Goal: Information Seeking & Learning: Understand process/instructions

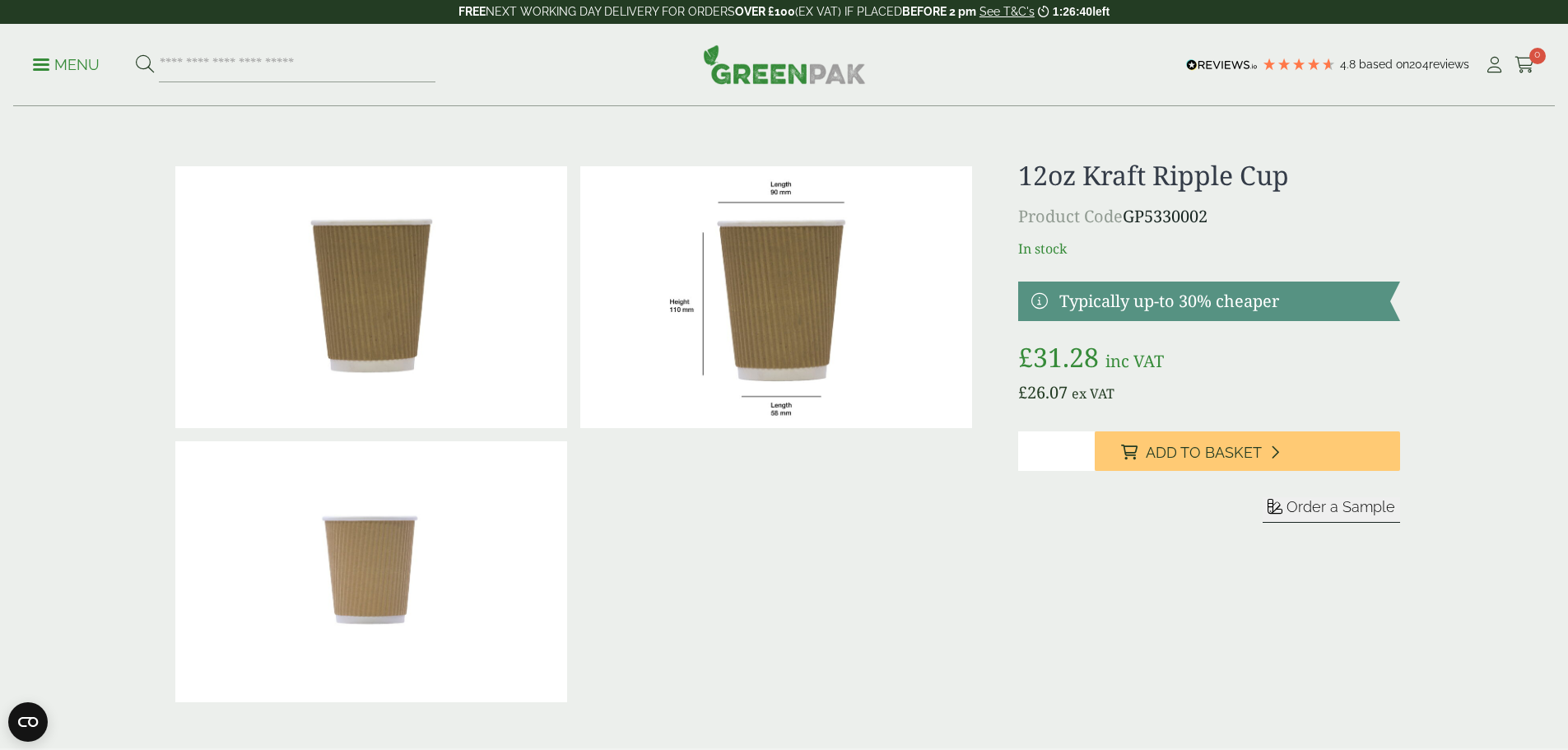
click at [754, 60] on img at bounding box center [784, 63] width 163 height 39
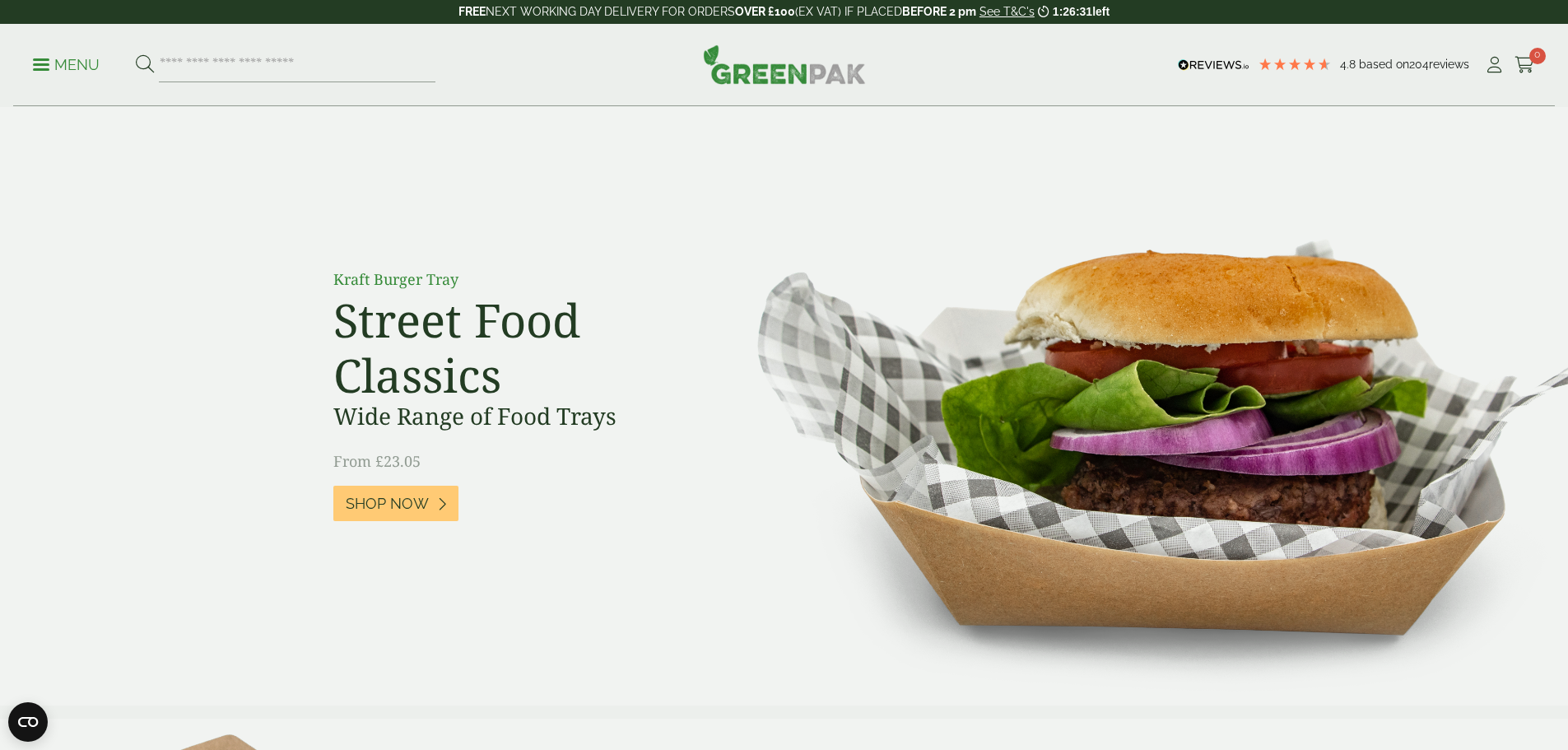
click at [64, 59] on p "Menu" at bounding box center [66, 65] width 67 height 20
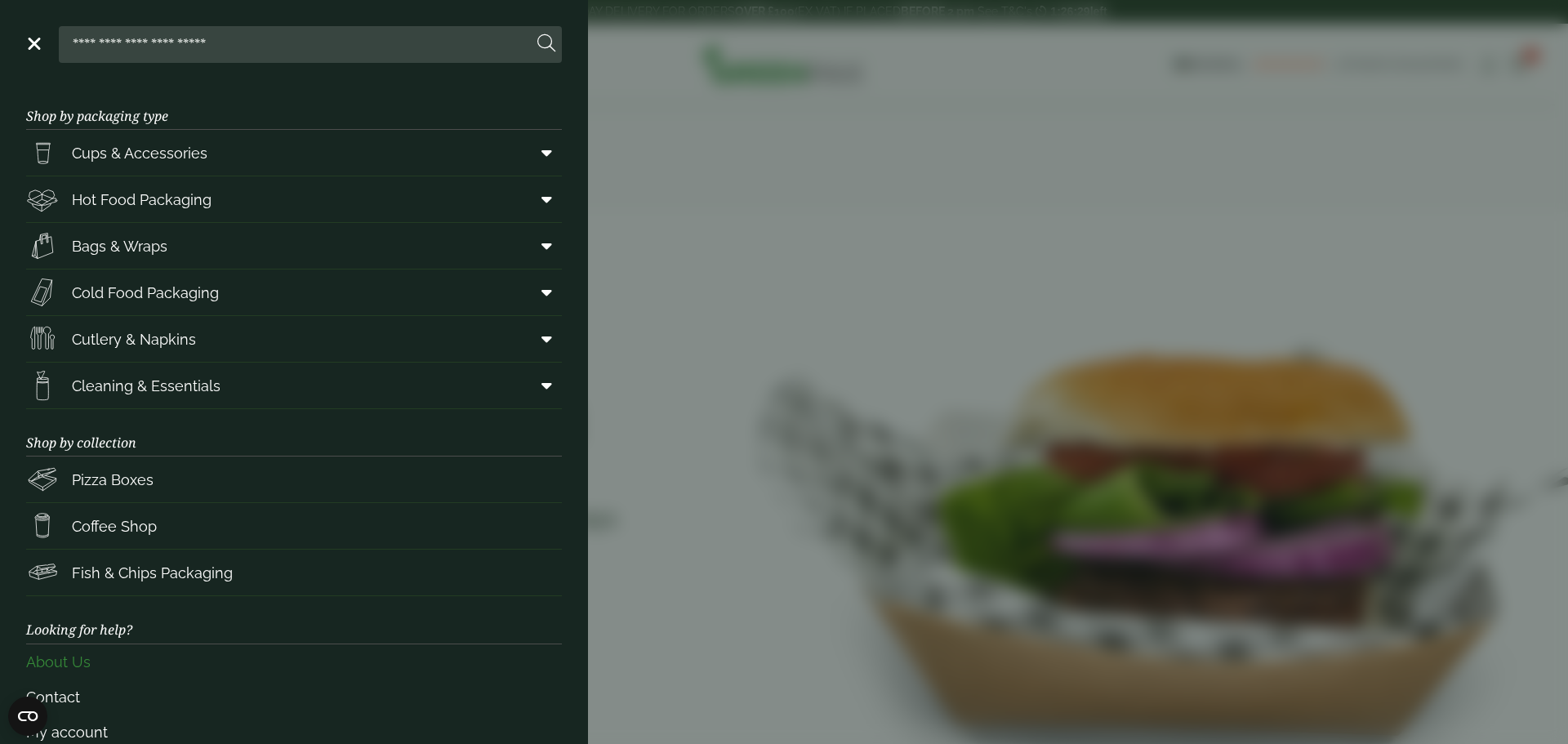
scroll to position [67, 0]
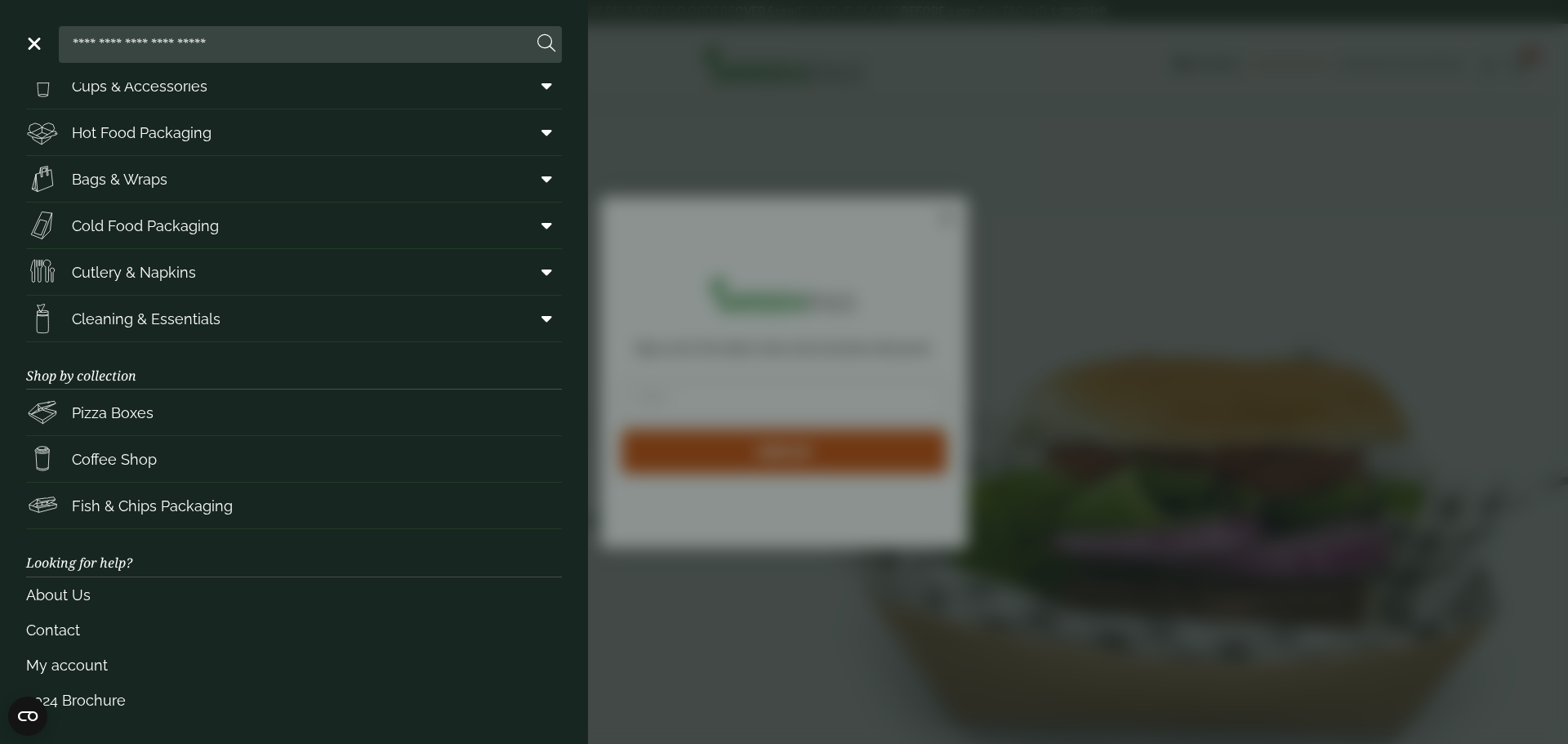
click at [839, 642] on aside "Close Shop by packaging type Cups & Accessories Hot Drink Paper Cups Smoothie C…" at bounding box center [784, 372] width 1568 height 744
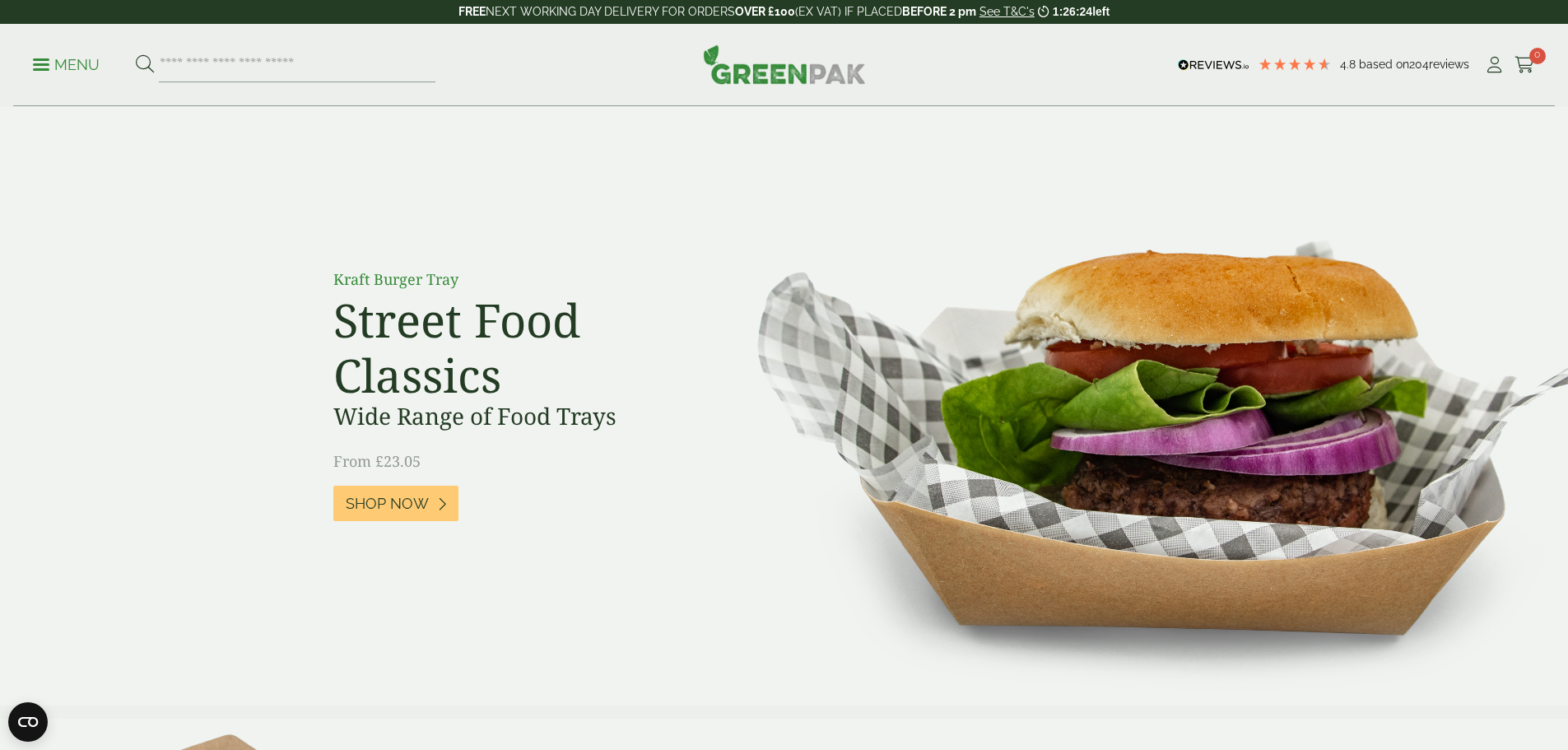
click at [81, 67] on p "Menu" at bounding box center [66, 65] width 67 height 20
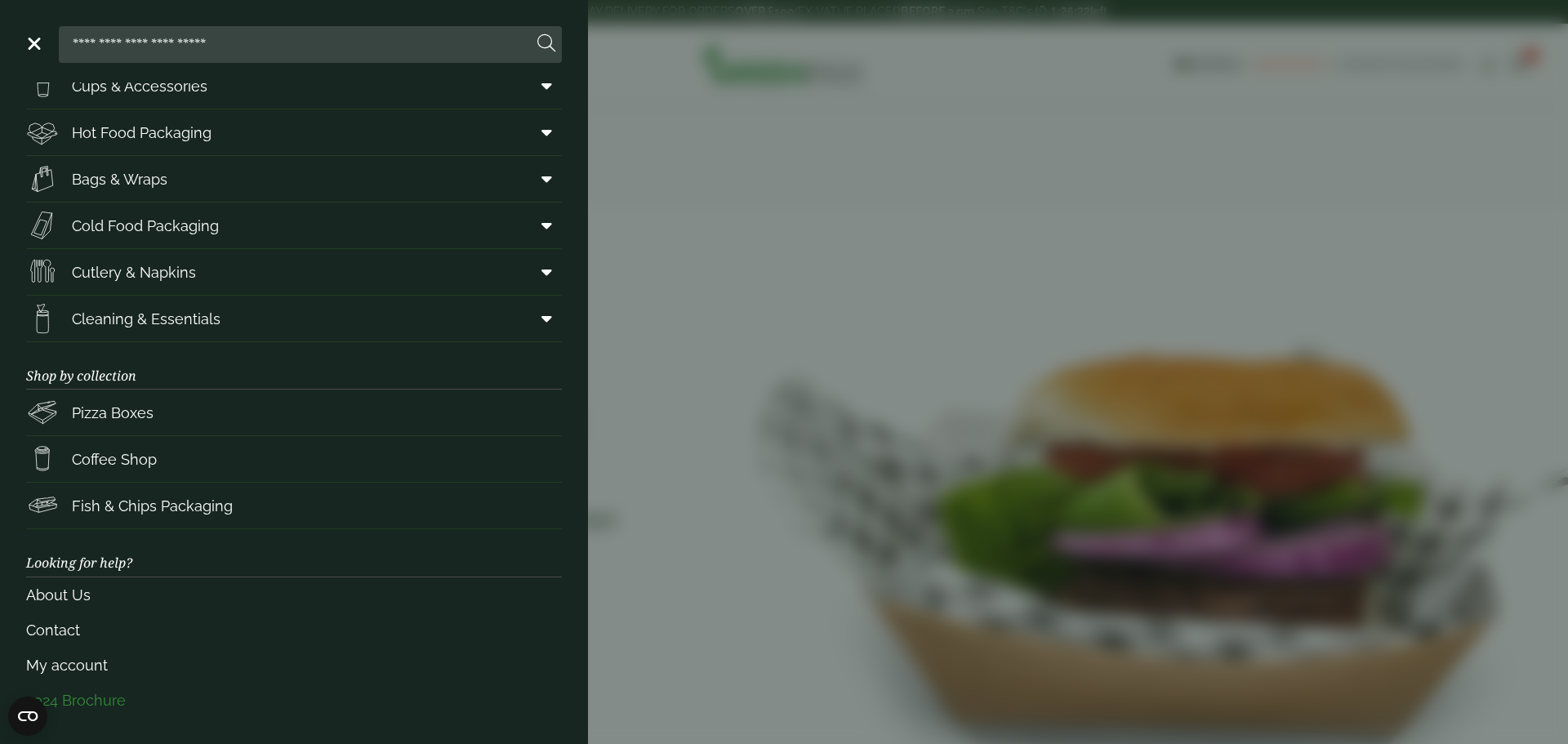
click at [70, 700] on link "2024 Brochure" at bounding box center [294, 700] width 536 height 35
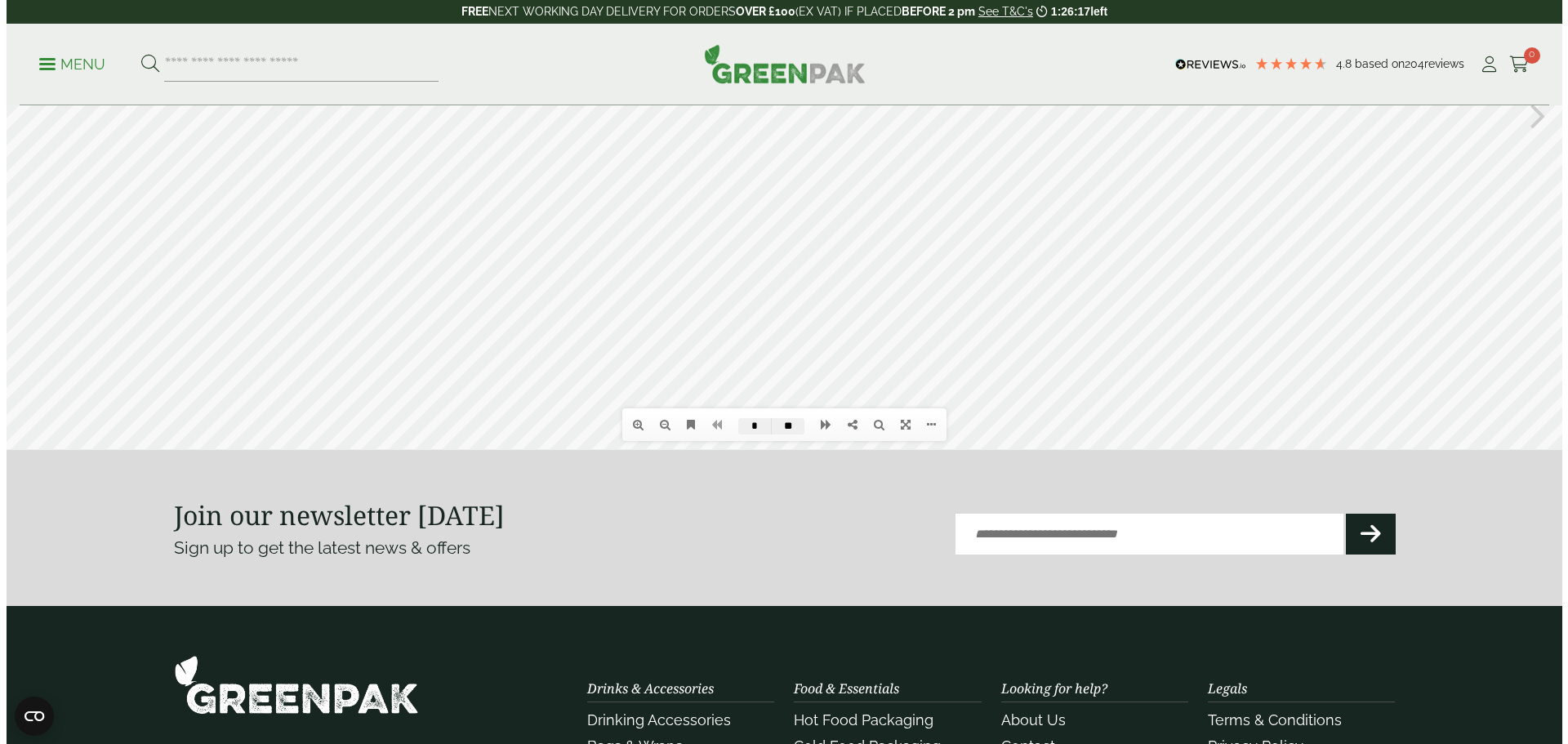
scroll to position [163, 0]
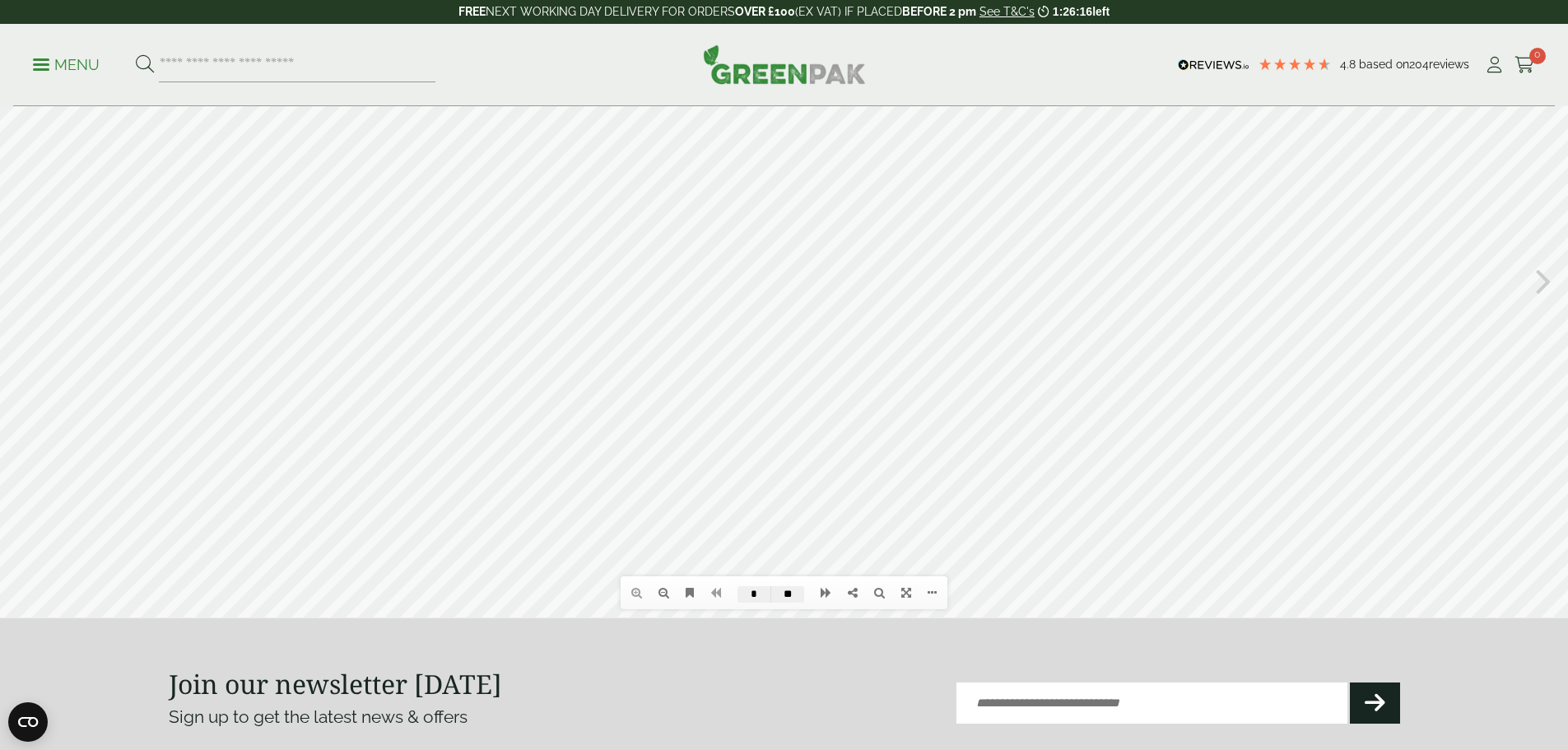
click at [56, 66] on p "Menu" at bounding box center [66, 65] width 67 height 20
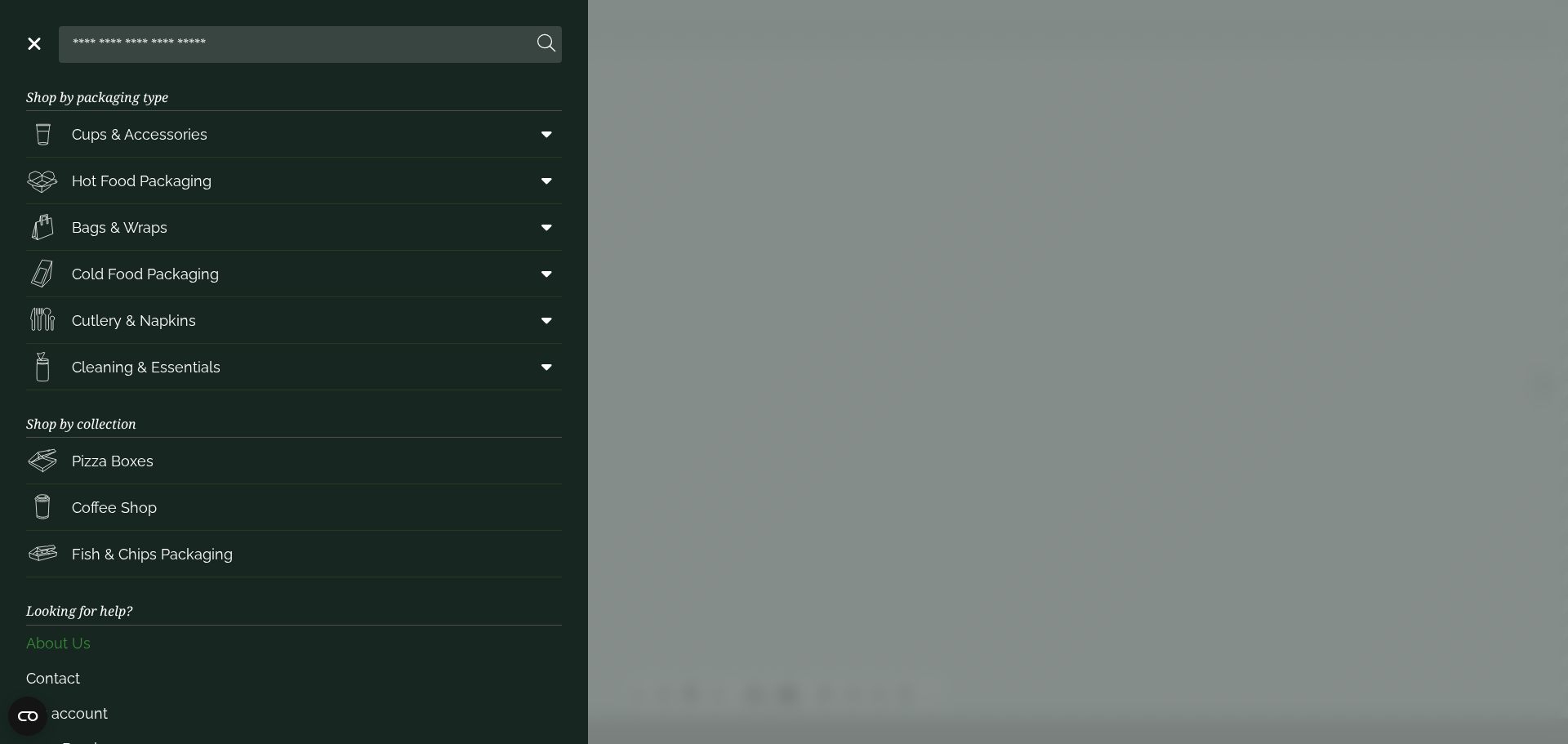
scroll to position [67, 0]
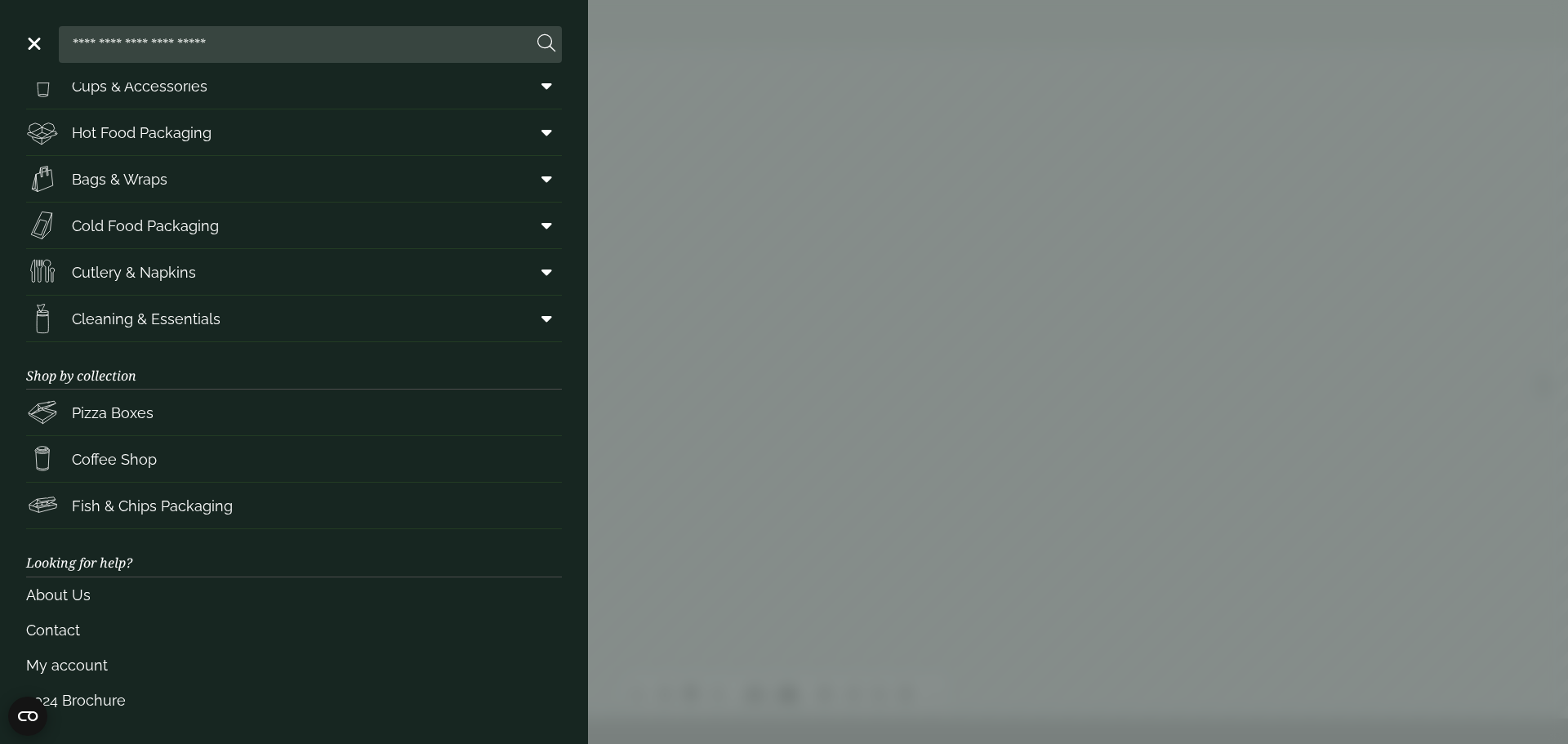
click at [28, 715] on icon "Open CMP widget" at bounding box center [28, 716] width 20 height 9
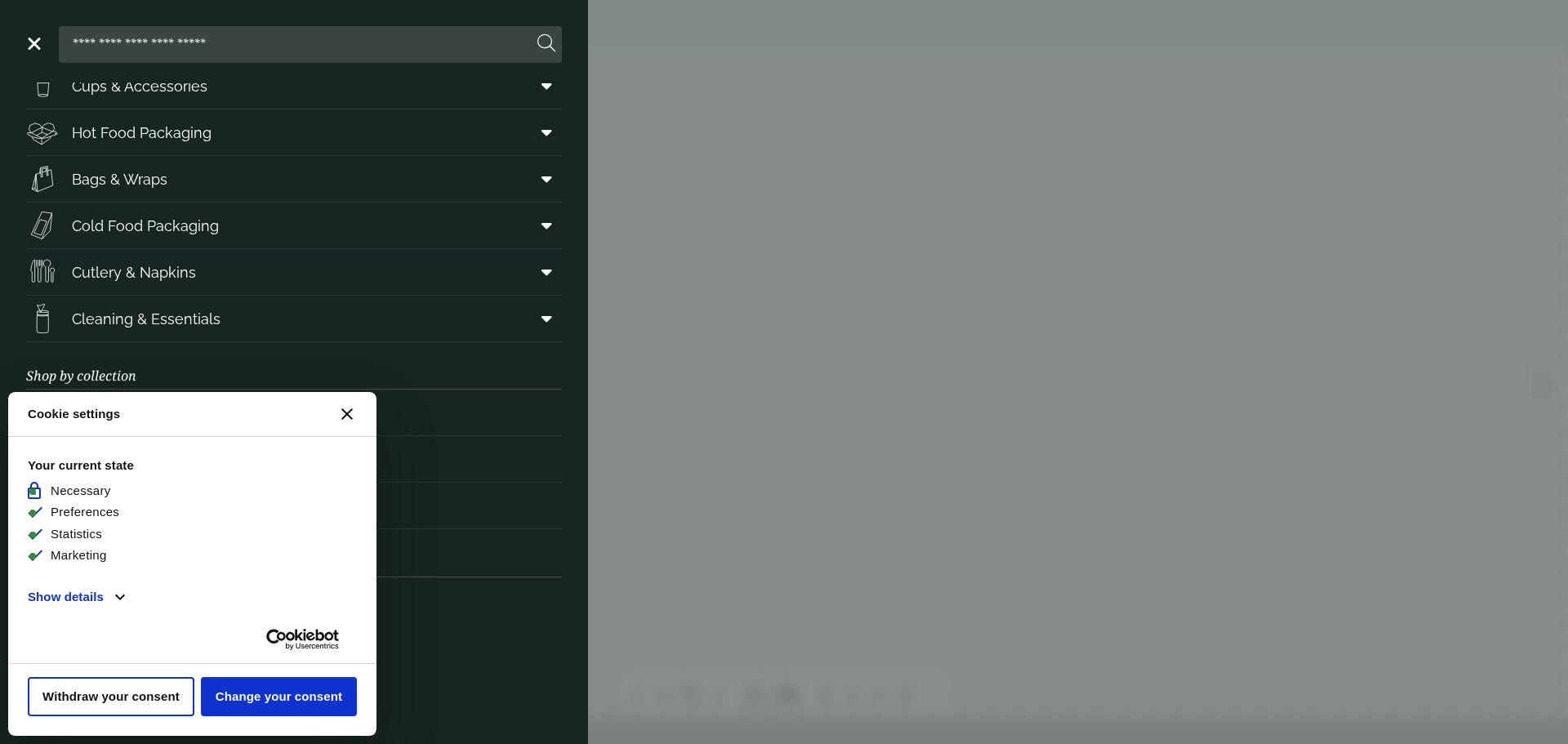
click at [329, 409] on button "[#WIDGET_ICON_CROSS#]" at bounding box center [346, 414] width 39 height 39
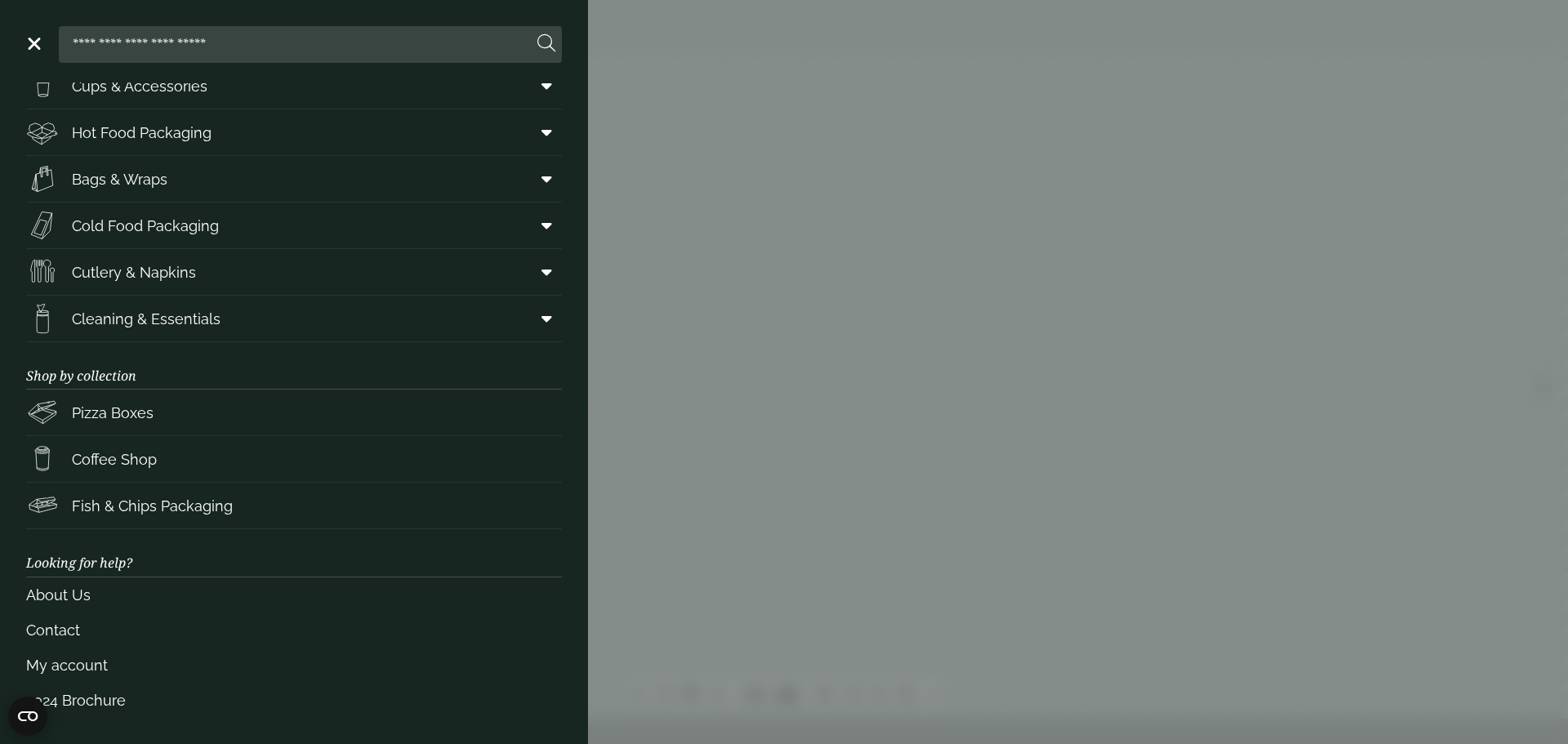
click at [27, 714] on icon "Open CMP widget" at bounding box center [28, 716] width 20 height 9
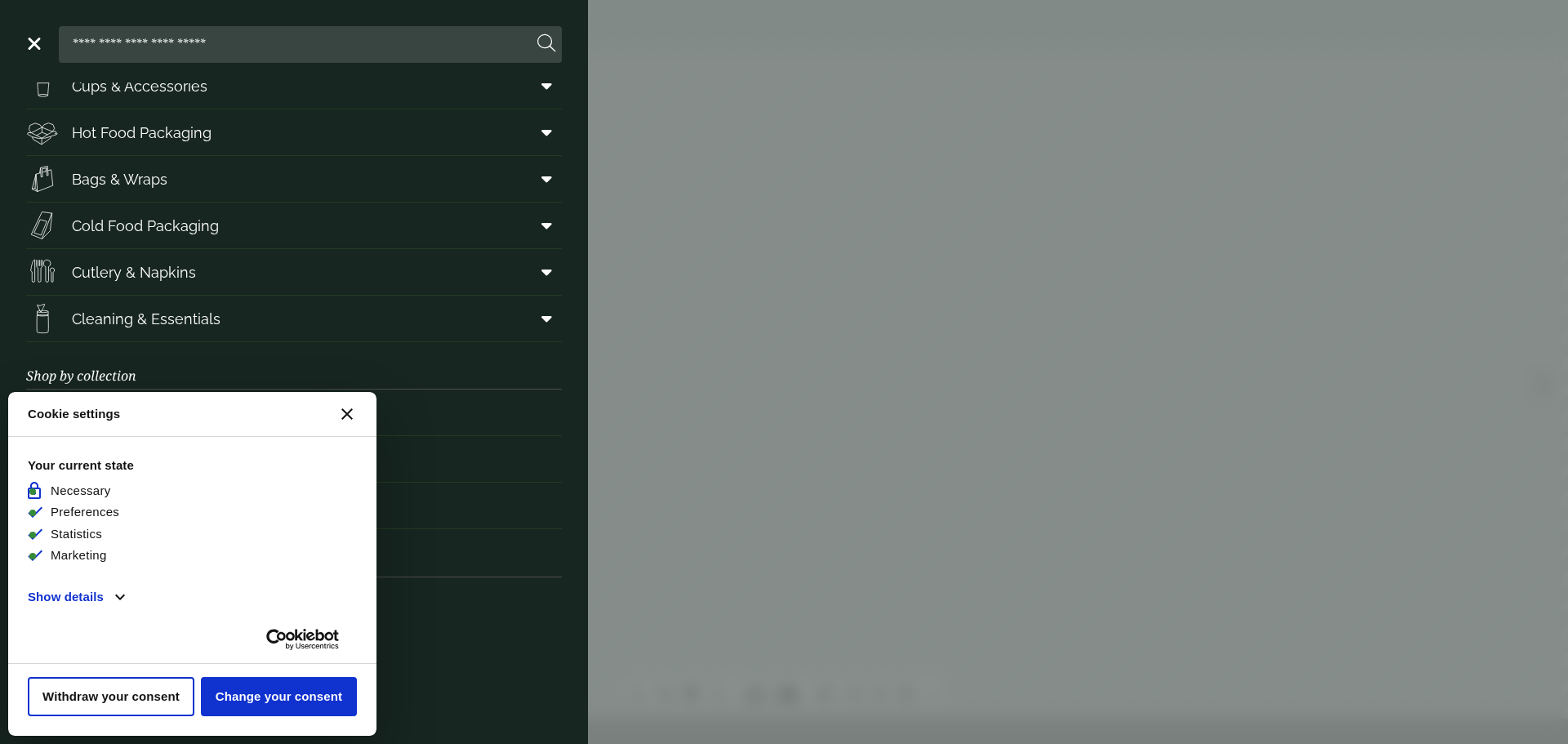
click at [341, 414] on button "[#WIDGET_ICON_CROSS#]" at bounding box center [346, 414] width 39 height 39
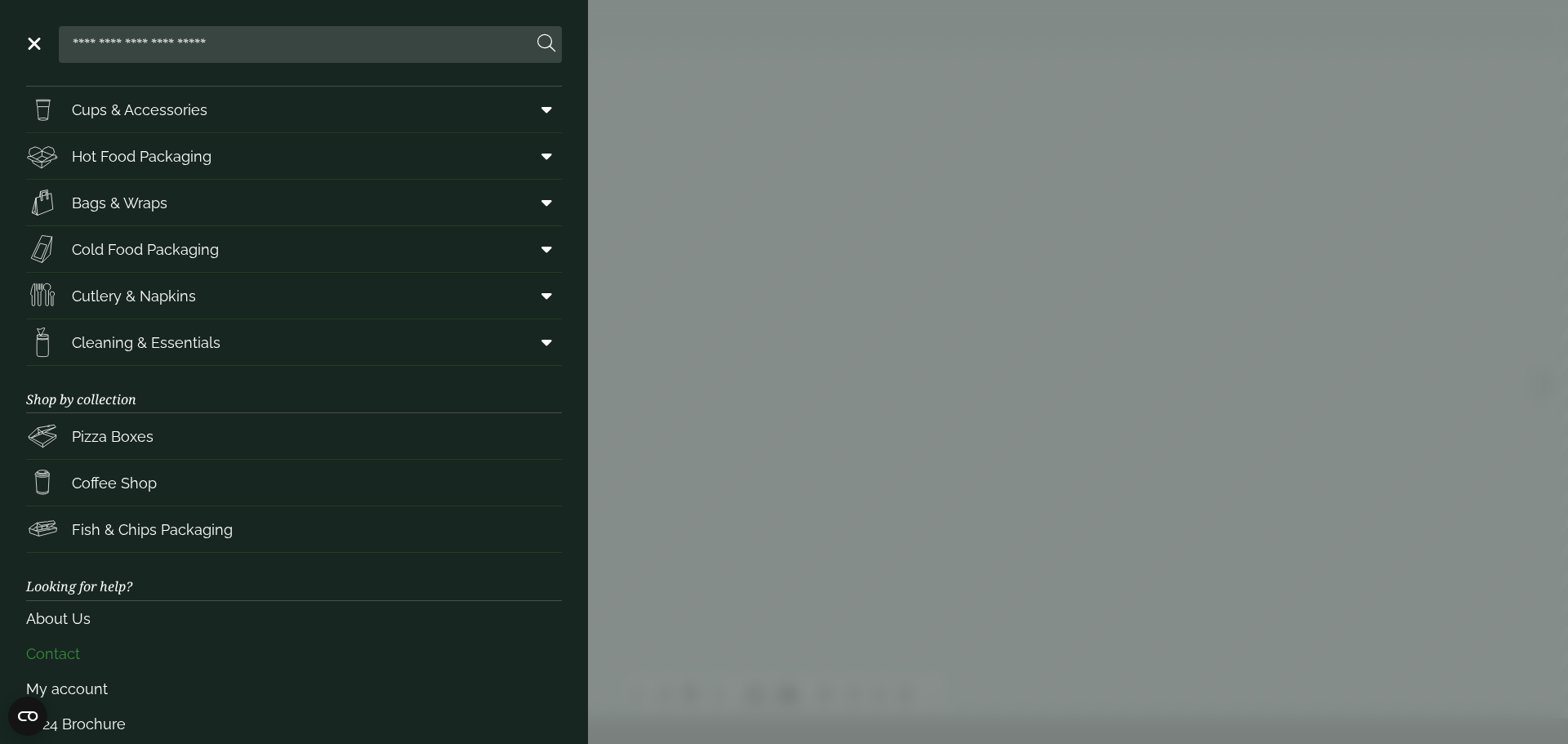
scroll to position [67, 0]
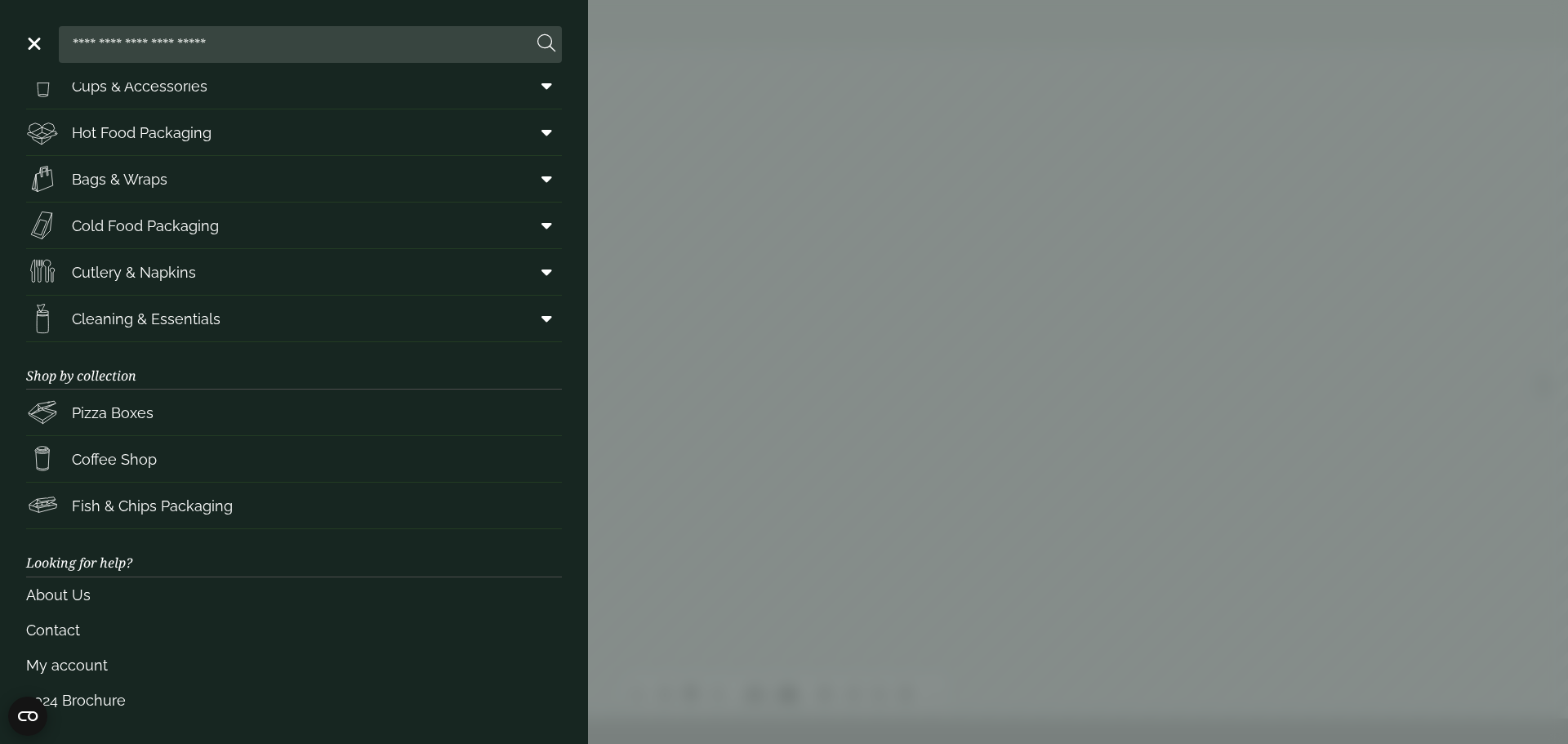
click at [25, 721] on icon "Open CMP widget" at bounding box center [28, 716] width 20 height 9
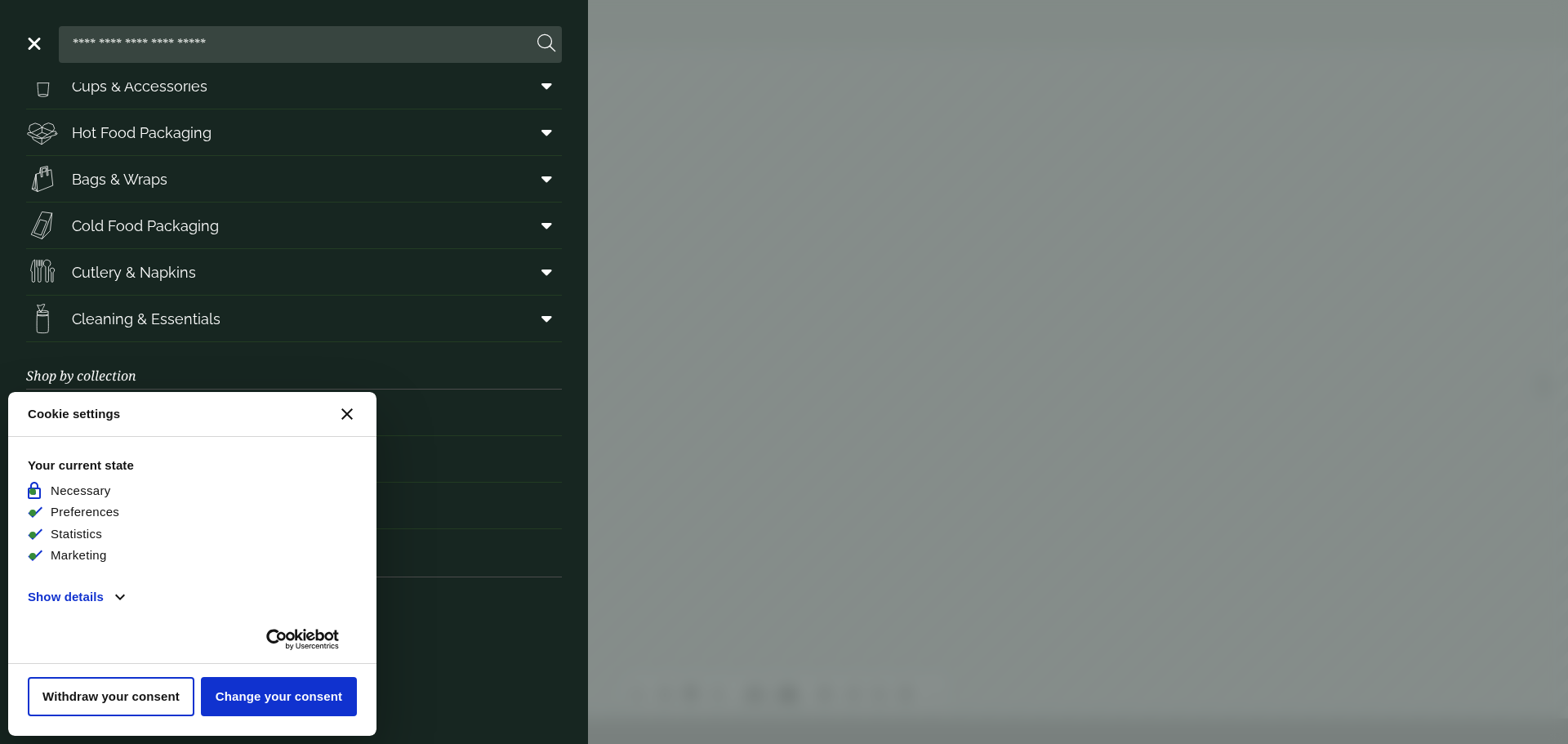
scroll to position [0, 0]
click at [343, 424] on button "[#WIDGET_ICON_CROSS#]" at bounding box center [346, 414] width 39 height 39
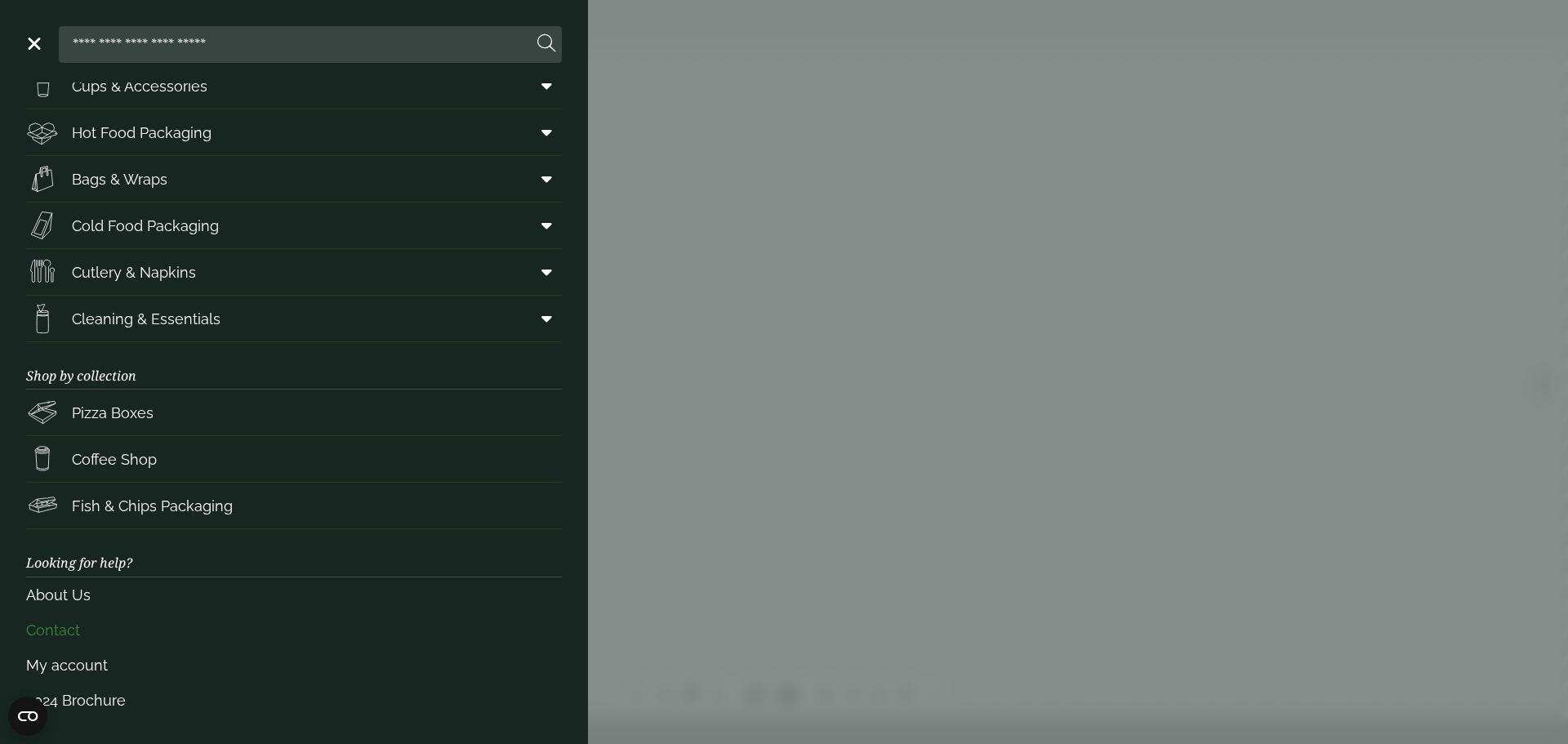
click at [51, 630] on link "Contact" at bounding box center [294, 630] width 536 height 35
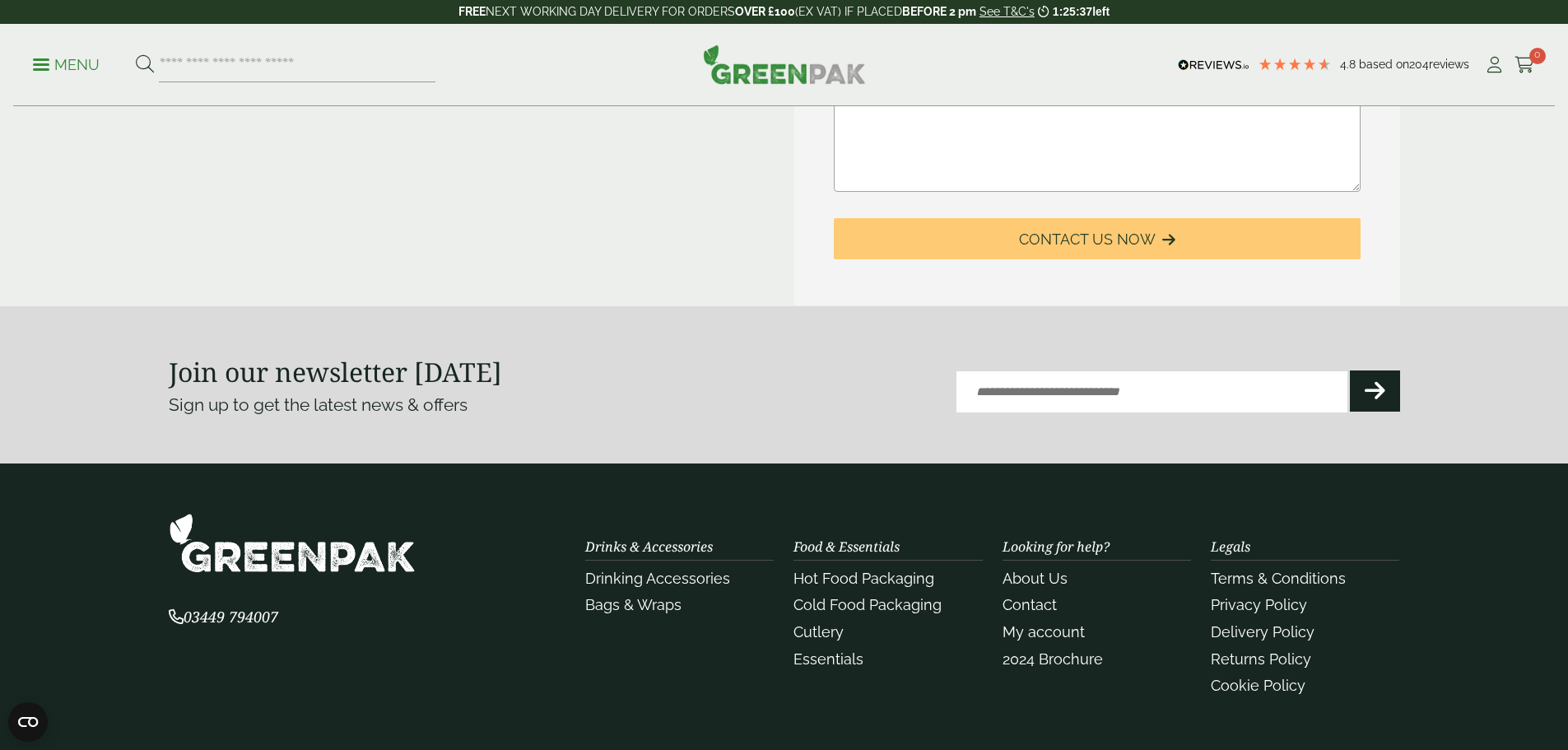
scroll to position [857, 0]
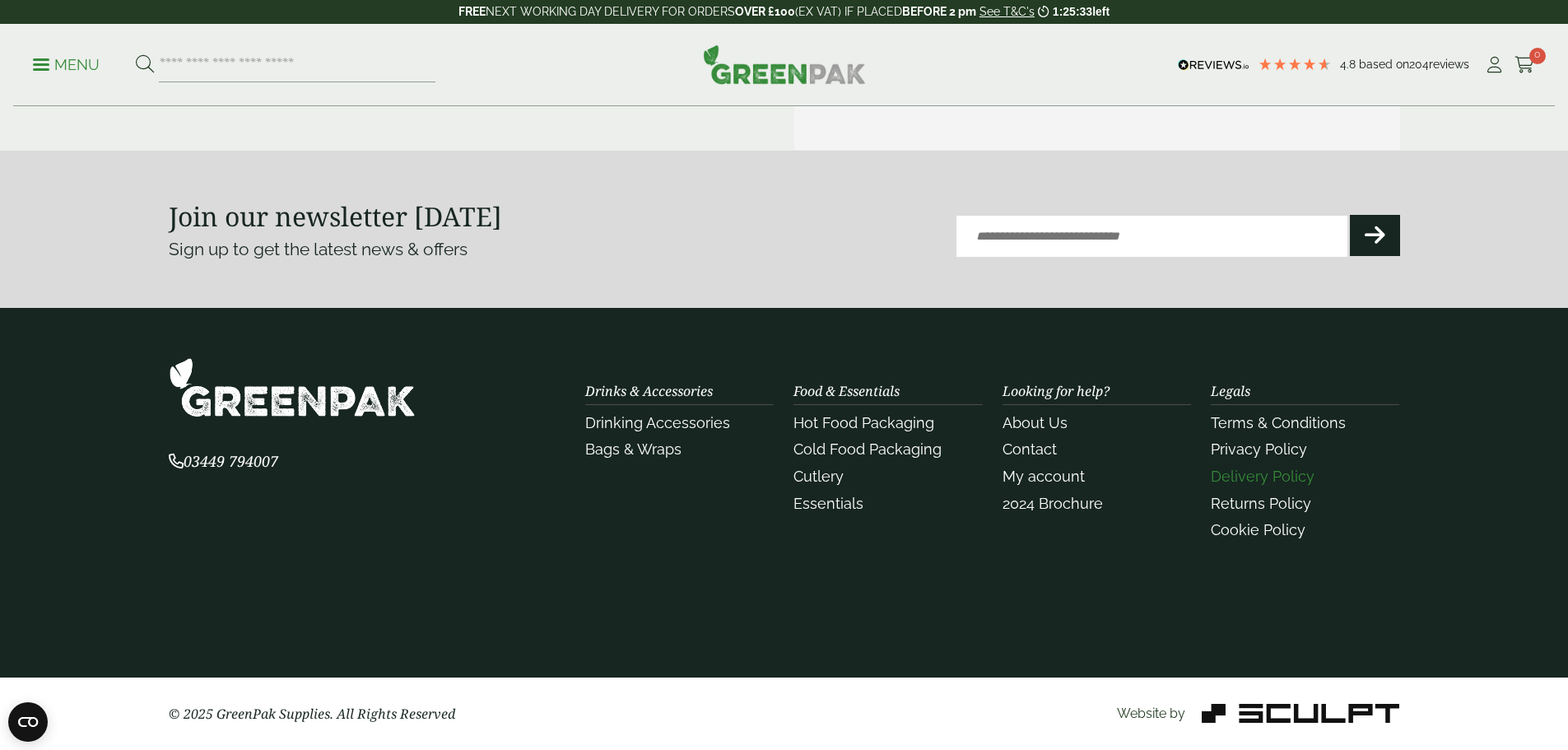
click at [1298, 482] on link "Delivery Policy" at bounding box center [1262, 476] width 103 height 17
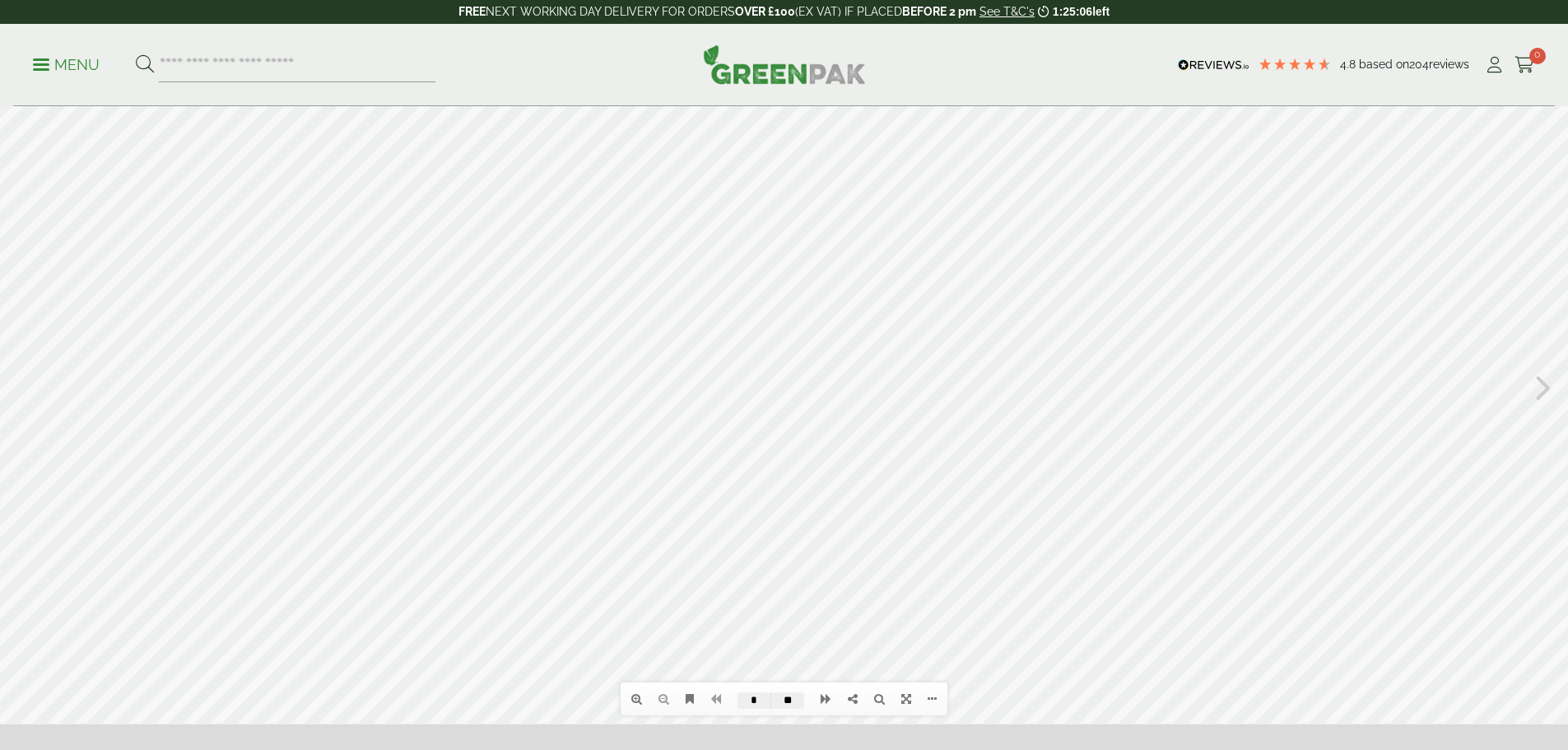
scroll to position [58, 0]
